Goal: Information Seeking & Learning: Understand process/instructions

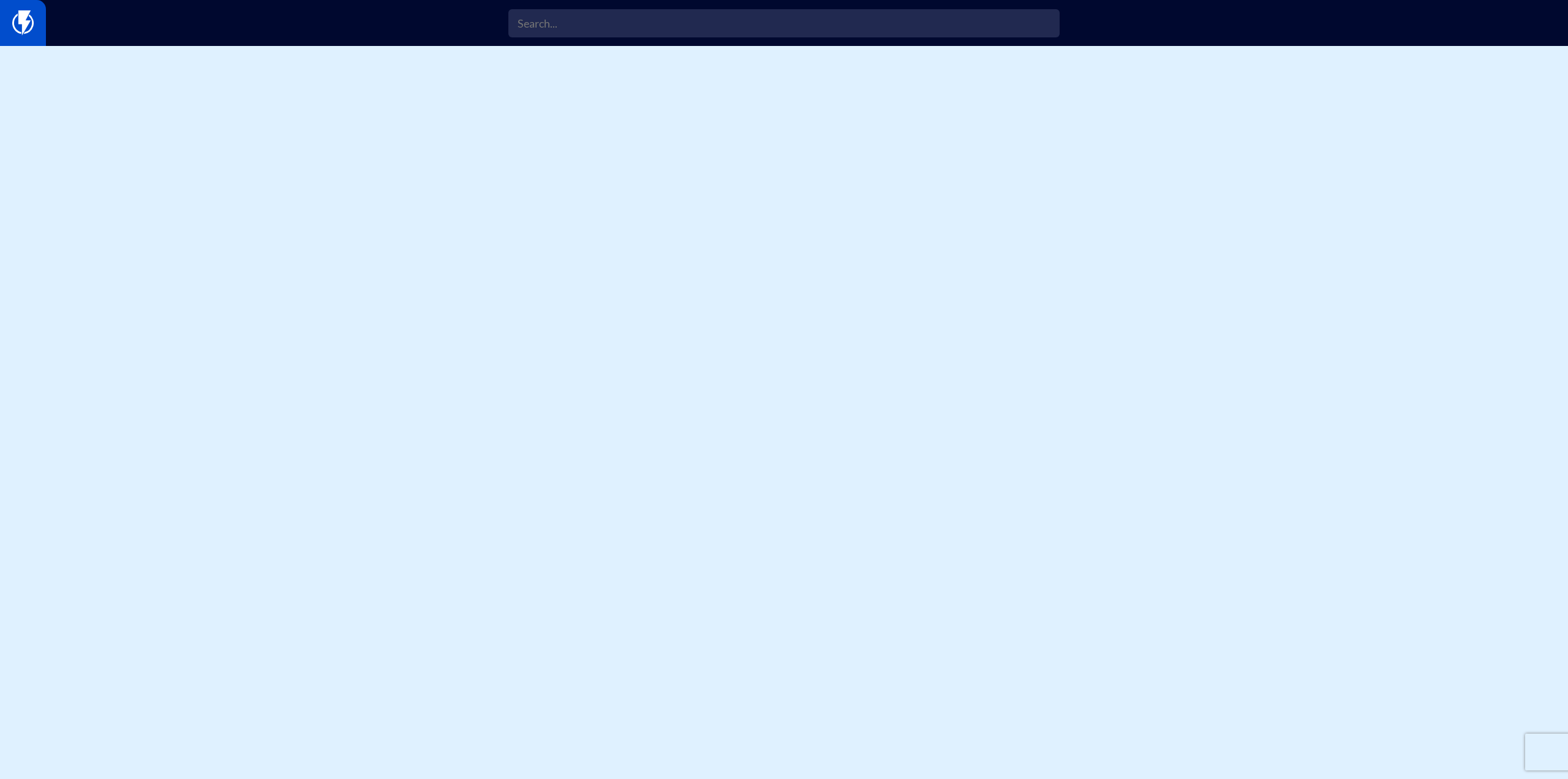
click at [14, 25] on img at bounding box center [22, 22] width 21 height 25
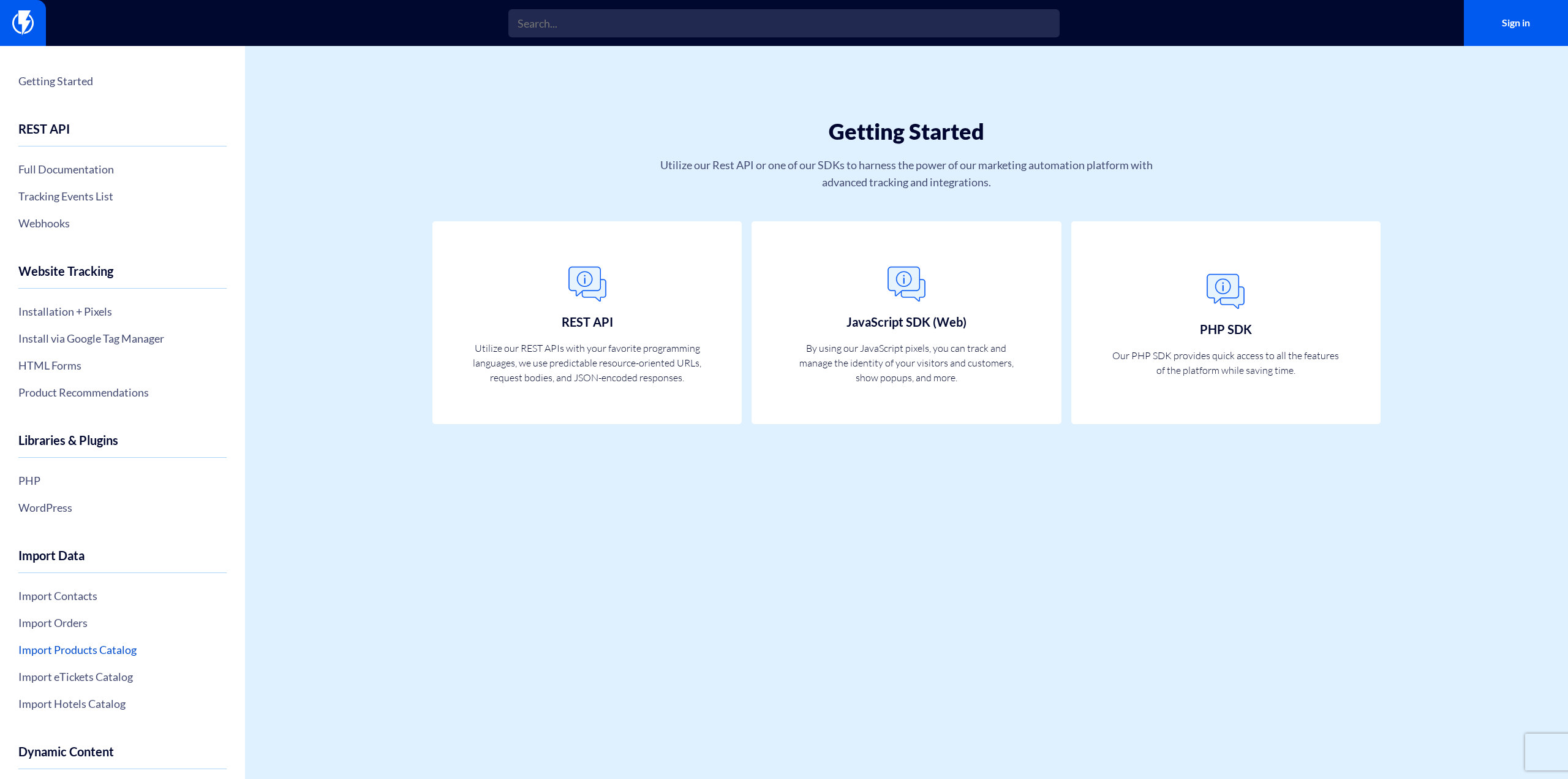
click at [111, 658] on link "Import Products Catalog" at bounding box center [122, 650] width 208 height 21
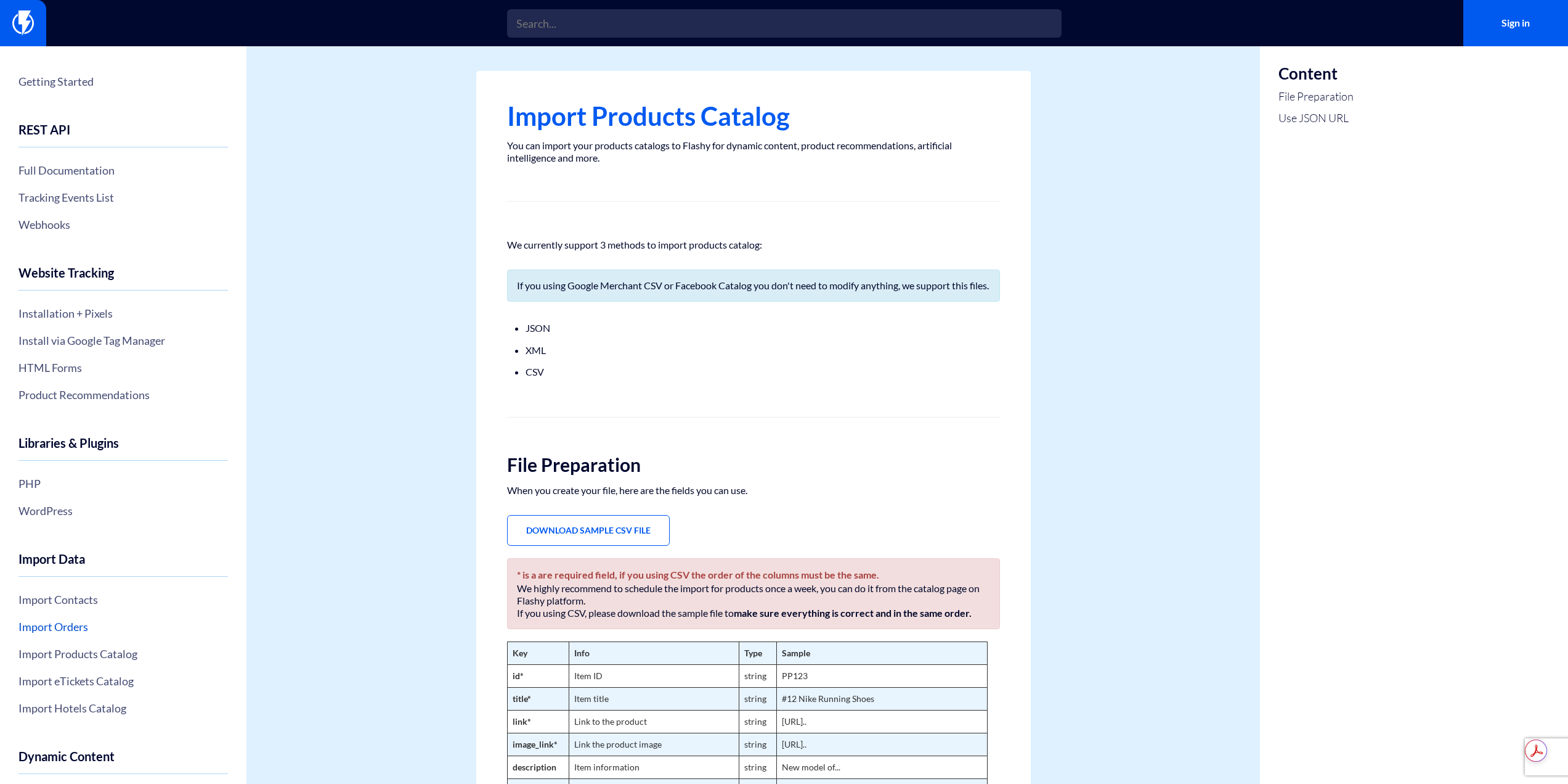
click at [77, 619] on link "Import Orders" at bounding box center [123, 627] width 209 height 21
click at [77, 623] on link "Import Orders" at bounding box center [123, 627] width 209 height 21
